Goal: Information Seeking & Learning: Learn about a topic

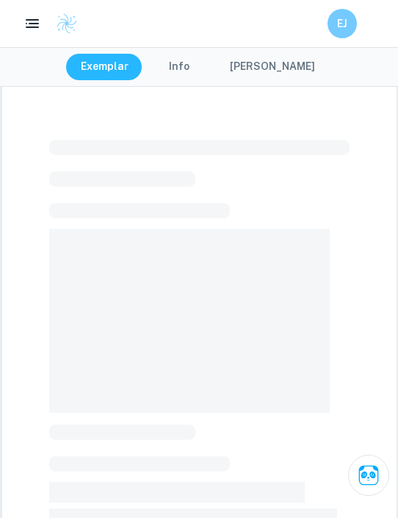
scroll to position [143, 0]
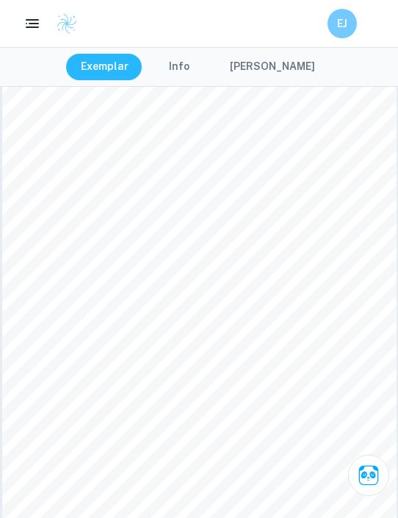
scroll to position [636, 0]
